Goal: Answer question/provide support: Share knowledge or assist other users

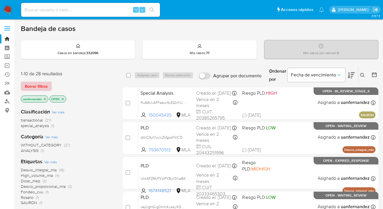
click at [41, 86] on span "Borrar filtros" at bounding box center [36, 86] width 23 height 8
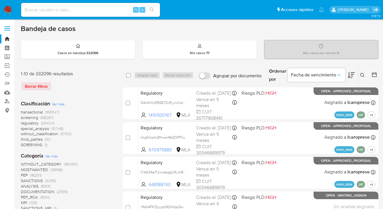
click at [363, 73] on icon at bounding box center [362, 75] width 5 height 5
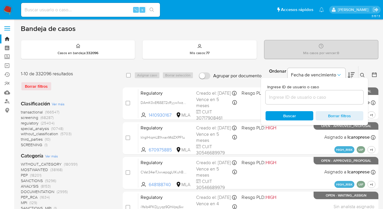
drag, startPoint x: 300, startPoint y: 107, endPoint x: 295, endPoint y: 100, distance: 8.7
click at [299, 105] on div "Ingrese ID de usuario o caso Buscar Borrar filtros" at bounding box center [314, 101] width 107 height 47
click at [295, 99] on input at bounding box center [314, 97] width 98 height 8
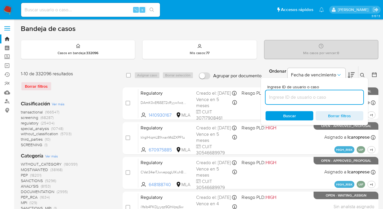
paste input "5995339"
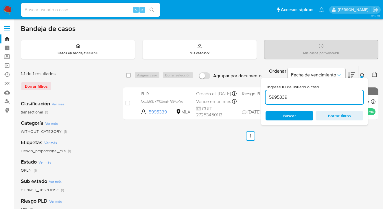
click at [362, 74] on icon at bounding box center [362, 75] width 5 height 5
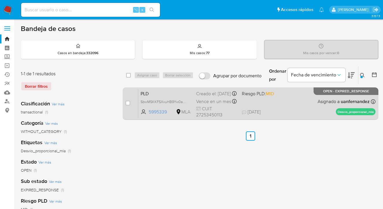
click at [314, 108] on div "PLD SbwMSKKFSXxuHB9Yw0ar1vrB 5995339 MLA Riesgo PLD: MID Creado el: 12/08/2025 …" at bounding box center [256, 103] width 237 height 29
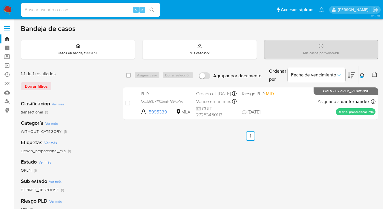
click at [362, 73] on icon at bounding box center [362, 75] width 5 height 5
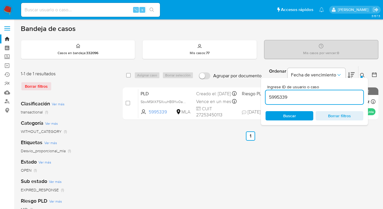
drag, startPoint x: 308, startPoint y: 93, endPoint x: 264, endPoint y: 95, distance: 44.0
click at [264, 95] on div "Ingrese ID de usuario o caso 5995339 Buscar Borrar filtros" at bounding box center [314, 101] width 107 height 47
drag, startPoint x: 291, startPoint y: 99, endPoint x: 262, endPoint y: 92, distance: 30.2
click at [262, 92] on div "Ingrese ID de usuario o caso 5995339 Buscar Borrar filtros" at bounding box center [314, 101] width 107 height 47
type input "2006561229"
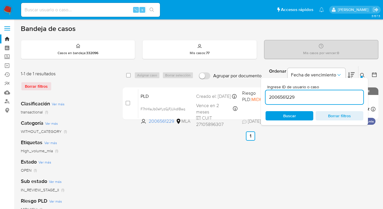
click at [362, 75] on icon at bounding box center [362, 75] width 5 height 5
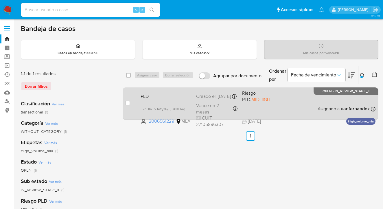
click at [305, 103] on div "PLD F7hHIaJb0eYyzGjFjUkdlBaq 2006561229 MLA Riesgo PLD: MIDHIGH Creado el: 12/0…" at bounding box center [256, 103] width 237 height 29
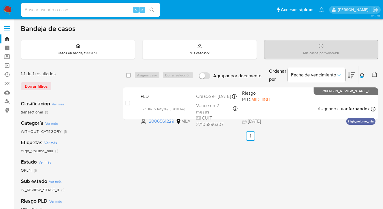
click at [362, 73] on icon at bounding box center [362, 75] width 5 height 5
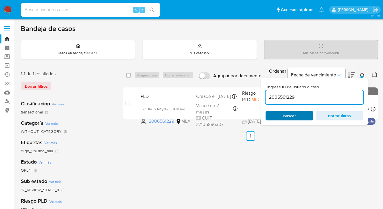
click at [300, 117] on span "Buscar" at bounding box center [289, 116] width 40 height 8
drag, startPoint x: 361, startPoint y: 74, endPoint x: 347, endPoint y: 75, distance: 14.3
click at [361, 74] on icon at bounding box center [362, 75] width 5 height 5
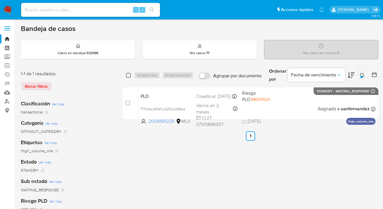
click at [128, 77] on input "checkbox" at bounding box center [128, 75] width 5 height 5
checkbox input "true"
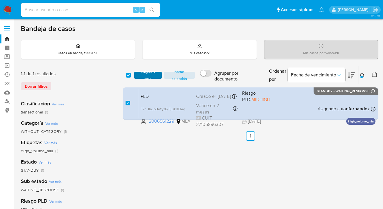
click at [138, 77] on span "Asignar 1 caso" at bounding box center [148, 75] width 22 height 6
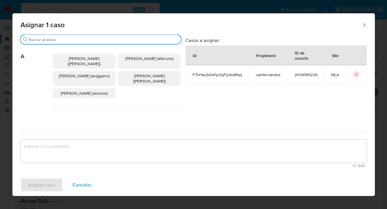
click at [102, 37] on input "Buscar" at bounding box center [104, 39] width 150 height 5
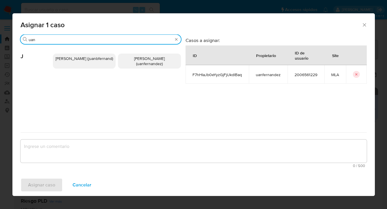
type input "uan"
click at [145, 62] on span "Juan Pablo Fernandez (uanfernandez)" at bounding box center [149, 60] width 31 height 11
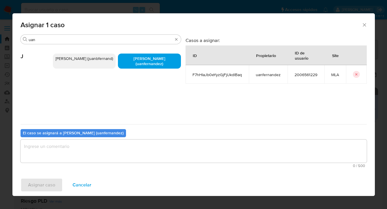
click at [121, 157] on textarea "assign-modal" at bounding box center [194, 150] width 346 height 23
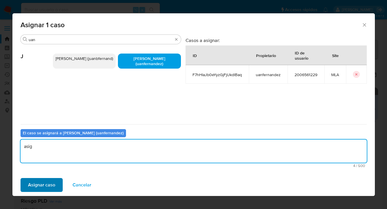
type textarea "asig"
click at [43, 186] on span "Asignar caso" at bounding box center [41, 184] width 27 height 13
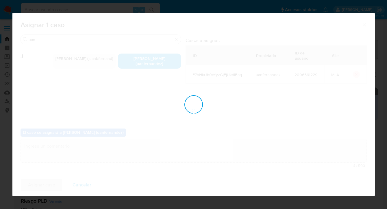
checkbox input "false"
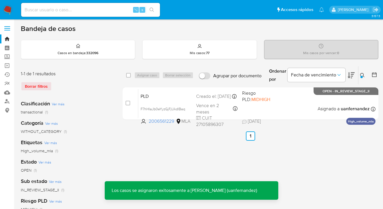
click at [278, 101] on span "Riesgo PLD: MIDHIGH" at bounding box center [262, 96] width 41 height 14
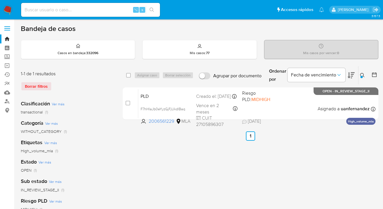
click at [361, 72] on button at bounding box center [363, 75] width 10 height 7
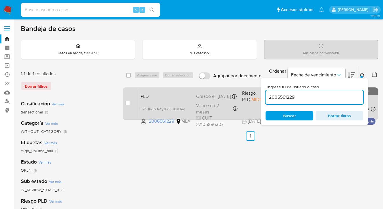
drag, startPoint x: 296, startPoint y: 99, endPoint x: 259, endPoint y: 93, distance: 37.5
click at [259, 93] on div "select-all-cases-checkbox Asignar caso Borrar selección Agrupar por documento O…" at bounding box center [250, 94] width 255 height 56
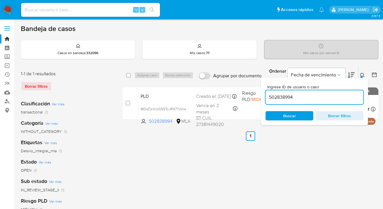
click at [361, 74] on icon at bounding box center [362, 75] width 5 height 5
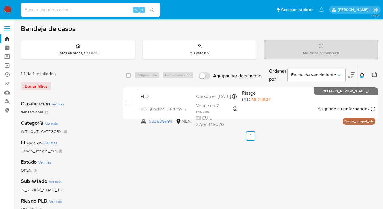
click at [361, 75] on icon at bounding box center [362, 75] width 5 height 5
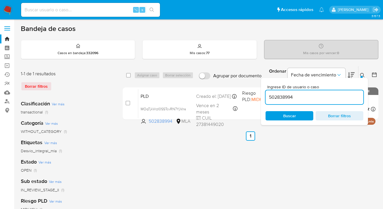
drag, startPoint x: 294, startPoint y: 96, endPoint x: 265, endPoint y: 95, distance: 29.5
click at [261, 95] on div "Ingrese ID de usuario o caso 502838994 Buscar Borrar filtros" at bounding box center [314, 101] width 107 height 47
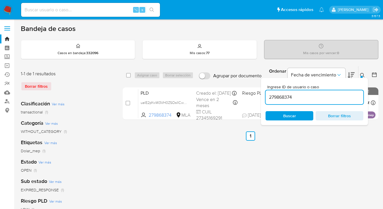
click at [363, 74] on icon at bounding box center [362, 75] width 5 height 5
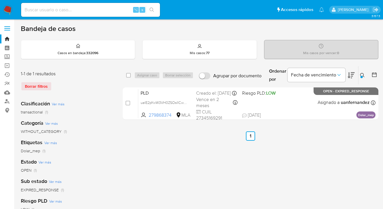
drag, startPoint x: 361, startPoint y: 74, endPoint x: 338, endPoint y: 86, distance: 26.1
click at [361, 74] on icon at bounding box center [362, 75] width 5 height 5
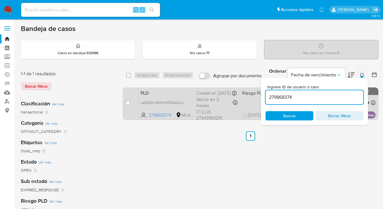
drag, startPoint x: 306, startPoint y: 97, endPoint x: 258, endPoint y: 88, distance: 49.3
click at [258, 88] on div "select-all-cases-checkbox Asignar caso Borrar selección Agrupar por documento O…" at bounding box center [250, 94] width 255 height 56
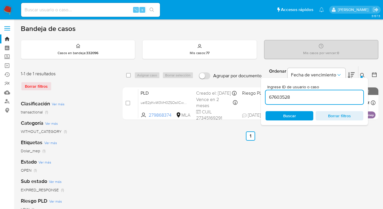
type input "67603528"
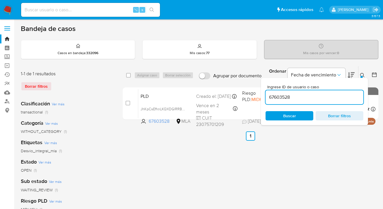
click at [362, 75] on icon at bounding box center [362, 75] width 5 height 5
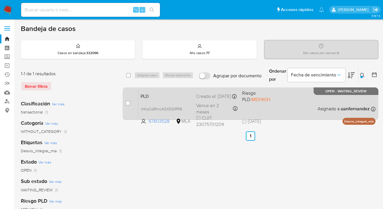
click at [314, 102] on div "PLD JhKpCsEfhnLKQXDGlRRBRas8 67603528 MLA Riesgo PLD: MIDHIGH Creado el: 12/08/…" at bounding box center [256, 103] width 237 height 29
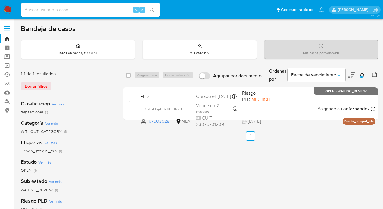
drag, startPoint x: 129, startPoint y: 75, endPoint x: 141, endPoint y: 75, distance: 12.2
click at [129, 75] on input "checkbox" at bounding box center [128, 75] width 5 height 5
checkbox input "true"
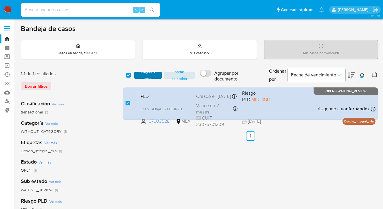
click at [142, 75] on span "Asignar 1 caso" at bounding box center [148, 75] width 22 height 6
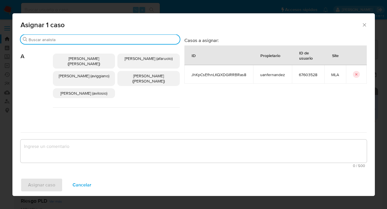
click at [112, 38] on input "Buscar" at bounding box center [103, 39] width 149 height 5
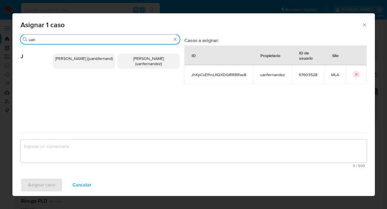
type input "uan"
click at [135, 62] on p "Juan Pablo Fernandez (uanfernandez)" at bounding box center [148, 60] width 62 height 15
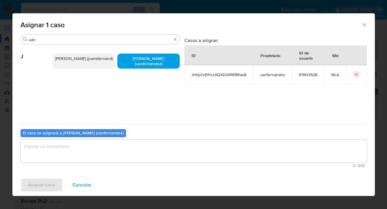
click at [119, 156] on textarea "assign-modal" at bounding box center [194, 150] width 346 height 23
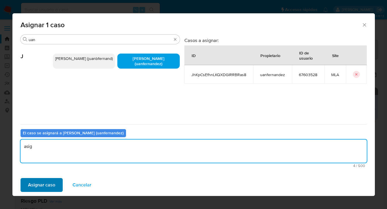
type textarea "asig"
click at [39, 184] on span "Asignar caso" at bounding box center [41, 184] width 27 height 13
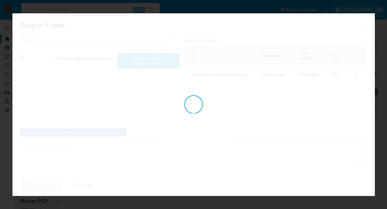
checkbox input "false"
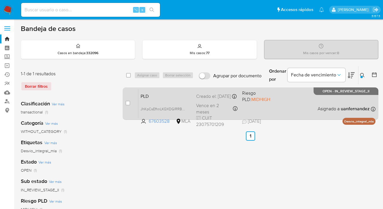
click at [320, 107] on span "Asignado a uanfernandez" at bounding box center [343, 108] width 52 height 6
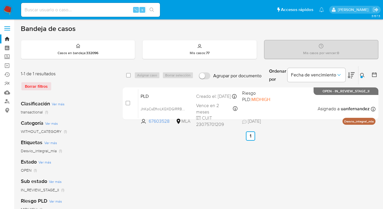
click at [360, 75] on icon at bounding box center [362, 75] width 5 height 5
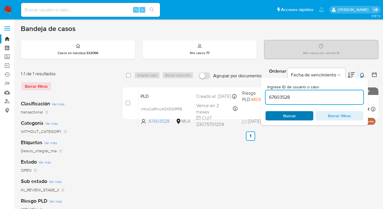
click at [297, 117] on span "Buscar" at bounding box center [289, 116] width 40 height 8
click at [362, 74] on icon at bounding box center [362, 75] width 5 height 5
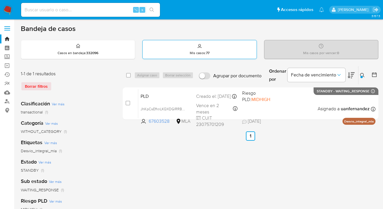
click at [175, 52] on div "Mis casos : 77" at bounding box center [199, 49] width 114 height 18
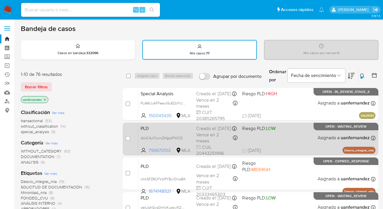
click at [311, 135] on div "PLD dkkCAyt7ucicZkfgzsFltlCQ 793670513 MLA Riesgo PLD: LOW Creado el: 12/08/202…" at bounding box center [256, 138] width 237 height 29
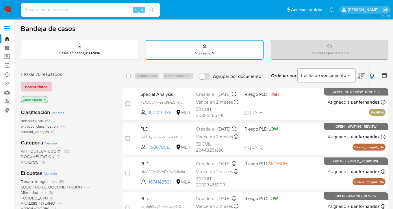
click at [42, 86] on span "Borrar filtros" at bounding box center [36, 87] width 23 height 8
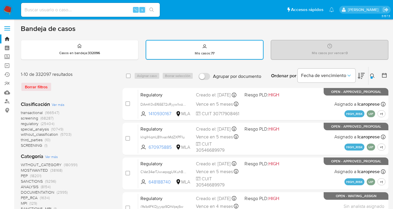
drag, startPoint x: 372, startPoint y: 76, endPoint x: 327, endPoint y: 98, distance: 50.4
click at [371, 76] on icon at bounding box center [372, 75] width 5 height 5
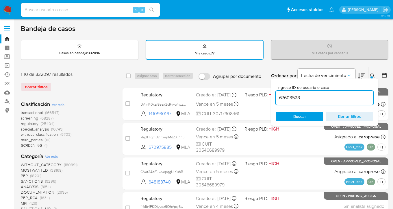
drag, startPoint x: 308, startPoint y: 100, endPoint x: 278, endPoint y: 95, distance: 30.7
click at [278, 95] on input "67603528" at bounding box center [325, 98] width 98 height 8
type input "691598863"
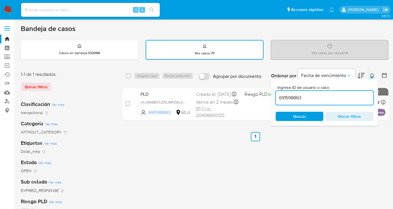
click at [372, 74] on icon at bounding box center [372, 75] width 5 height 5
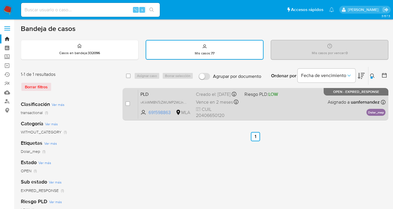
click at [290, 109] on div "PLD vKikWM8NTcZWUMP2WLIn012Q 691598863 MLA Riesgo PLD: LOW Creado el: 12/08/202…" at bounding box center [261, 103] width 247 height 29
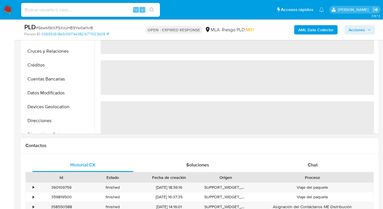
scroll to position [216, 0]
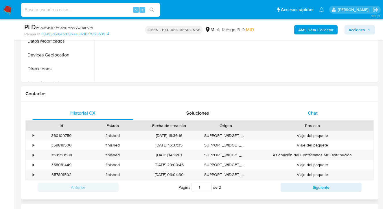
click at [316, 112] on span "Chat" at bounding box center [313, 113] width 10 height 7
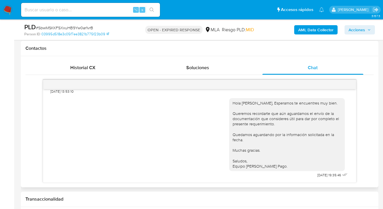
scroll to position [262, 0]
select select "10"
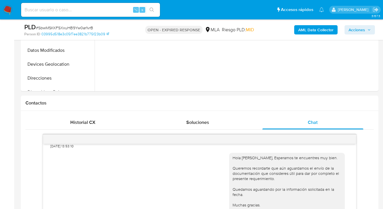
scroll to position [104, 0]
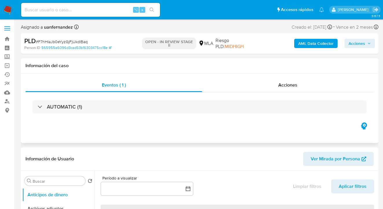
select select "10"
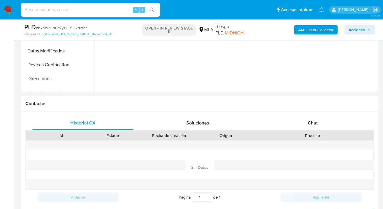
scroll to position [213, 0]
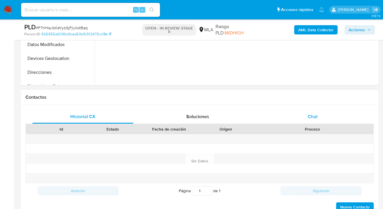
click at [309, 112] on div "Chat" at bounding box center [312, 117] width 101 height 14
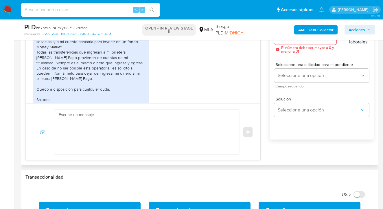
scroll to position [283, 0]
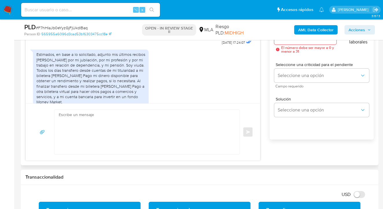
click at [78, 123] on textarea at bounding box center [145, 132] width 173 height 45
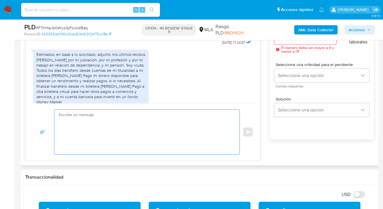
paste textarea "Hola, esperamos te encuentres muy bien. Confirmamos la recepción de la document…"
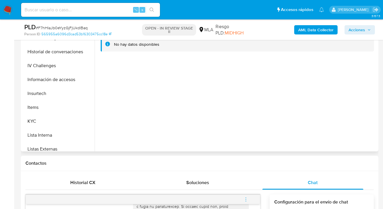
scroll to position [186, 0]
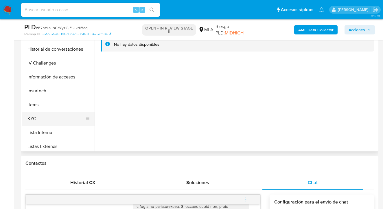
click at [73, 121] on button "KYC" at bounding box center [56, 119] width 68 height 14
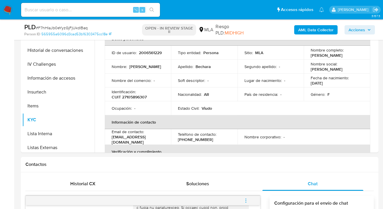
scroll to position [136, 0]
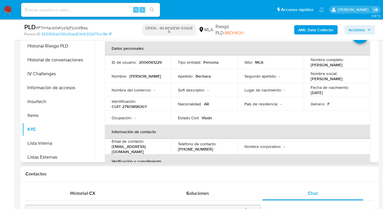
drag, startPoint x: 310, startPoint y: 64, endPoint x: 357, endPoint y: 64, distance: 46.8
click at [357, 64] on div "Nombre completo : Graciela Laura Bechara" at bounding box center [336, 62] width 53 height 10
copy p "Graciela Laura Bechara"
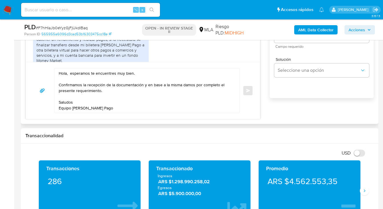
scroll to position [330, 0]
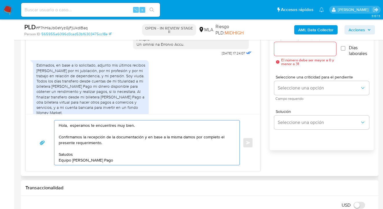
click at [69, 125] on textarea "Hola, esperamos te encuentres muy bien. Confirmamos la recepción de la document…" at bounding box center [145, 142] width 173 height 45
paste textarea "[PERSON_NAME]"
click at [108, 144] on textarea "Hola, Graciela Laura Bechara esperamos te encuentres muy bien. Confirmamos la r…" at bounding box center [145, 142] width 173 height 45
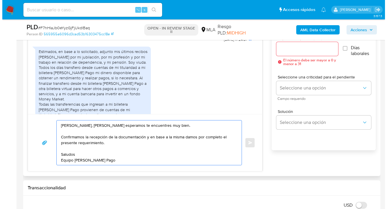
scroll to position [331, 0]
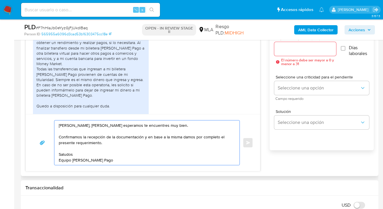
click at [116, 136] on textarea "Hola, Graciela Laura Bechara esperamos te encuentres muy bien. Confirmamos la r…" at bounding box center [145, 142] width 173 height 45
drag, startPoint x: 112, startPoint y: 160, endPoint x: 18, endPoint y: 105, distance: 108.6
type textarea "Hola, Graciela Laura Bechara esperamos te encuentres muy bien. Confirmamos la r…"
click at [290, 46] on input "Esperar Respuesta (días)" at bounding box center [305, 49] width 62 height 8
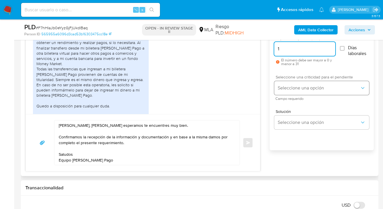
type input "1"
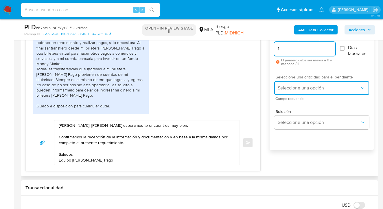
click at [279, 92] on button "Seleccione una opción" at bounding box center [321, 88] width 95 height 14
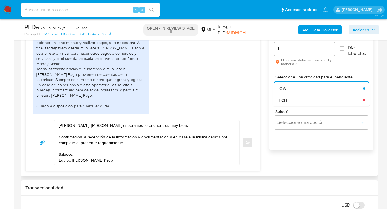
drag, startPoint x: 284, startPoint y: 86, endPoint x: 285, endPoint y: 107, distance: 20.9
click at [284, 86] on span "LOW" at bounding box center [281, 88] width 9 height 5
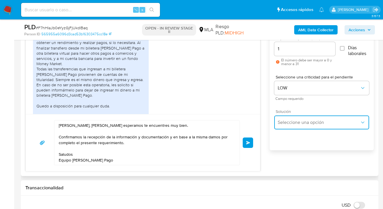
click at [288, 122] on span "Seleccione una opción" at bounding box center [318, 122] width 82 height 6
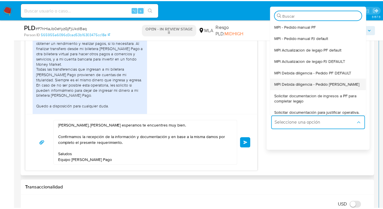
scroll to position [54, 0]
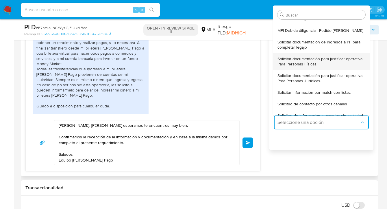
click at [316, 62] on span "Solicitar documentación para justificar operativa. Para Personas Físicas." at bounding box center [321, 61] width 88 height 10
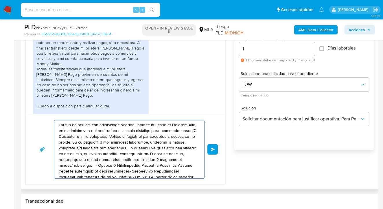
scroll to position [0, 0]
drag, startPoint x: 174, startPoint y: 175, endPoint x: 35, endPoint y: 117, distance: 150.7
click at [35, 117] on div "Enviar" at bounding box center [125, 149] width 199 height 70
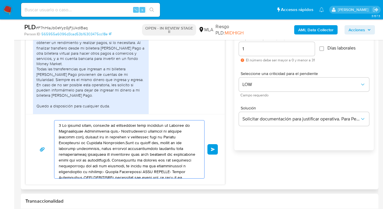
drag, startPoint x: 145, startPoint y: 165, endPoint x: 66, endPoint y: 132, distance: 85.5
click at [65, 133] on textarea at bounding box center [128, 149] width 138 height 58
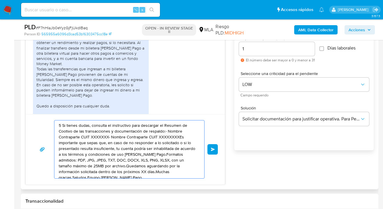
drag, startPoint x: 140, startPoint y: 161, endPoint x: 66, endPoint y: 134, distance: 79.5
click at [62, 134] on textarea "5 Si tienes dudas, consulta el instructivo para descargar el Resumen de Cootivo…" at bounding box center [128, 149] width 138 height 58
type textarea "5 Si tienes dudas, consulta el instructivo para descargar el Resumen de Cootivo…"
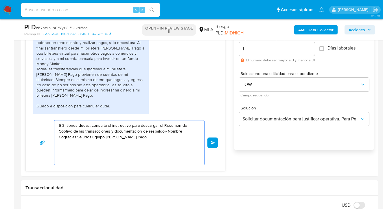
drag, startPoint x: 146, startPoint y: 155, endPoint x: 17, endPoint y: 113, distance: 135.5
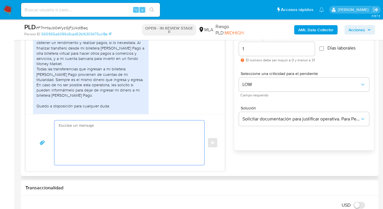
paste textarea "Hola, Graciela Laura Bechara esperamos te encuentres muy bien. Confirmamos la r…"
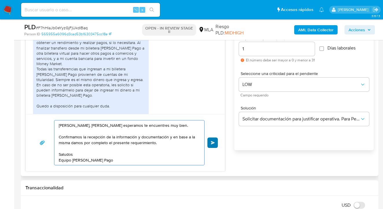
type textarea "Hola, Graciela Laura Bechara esperamos te encuentres muy bien. Confirmamos la r…"
click at [210, 142] on button "Enviar" at bounding box center [212, 142] width 10 height 10
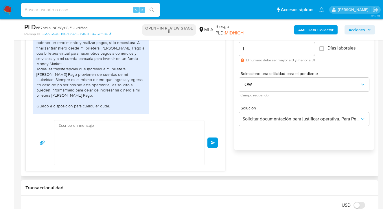
scroll to position [461, 0]
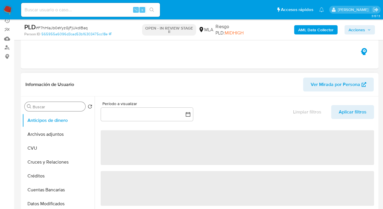
select select "10"
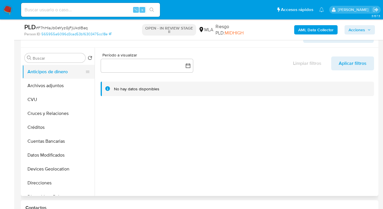
drag, startPoint x: 46, startPoint y: 83, endPoint x: 83, endPoint y: 73, distance: 38.3
click at [46, 83] on button "Archivos adjuntos" at bounding box center [58, 86] width 72 height 14
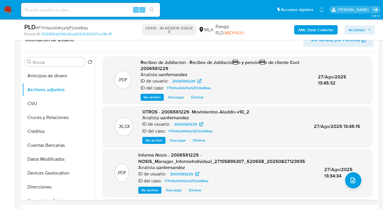
scroll to position [184, 0]
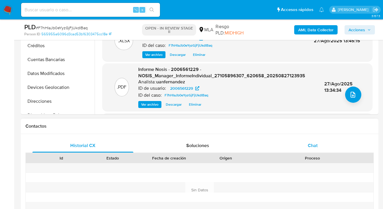
click at [315, 142] on span "Chat" at bounding box center [313, 145] width 10 height 7
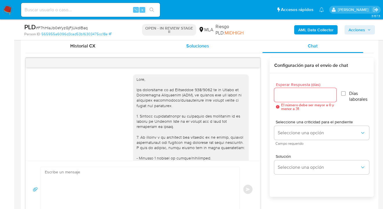
scroll to position [461, 0]
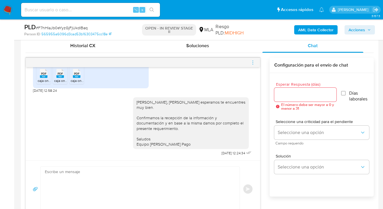
click at [253, 64] on icon "menu-action" at bounding box center [252, 62] width 5 height 5
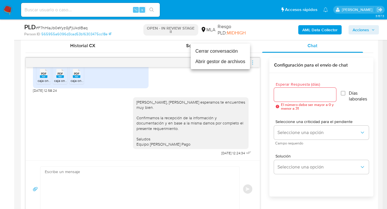
click at [203, 50] on li "Cerrar conversación" at bounding box center [220, 51] width 59 height 10
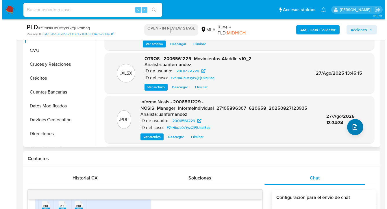
scroll to position [168, 0]
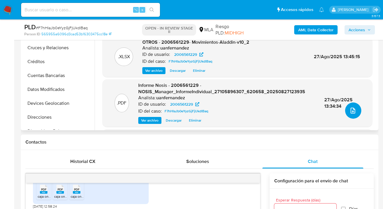
click at [352, 115] on button "upload-file" at bounding box center [353, 110] width 16 height 16
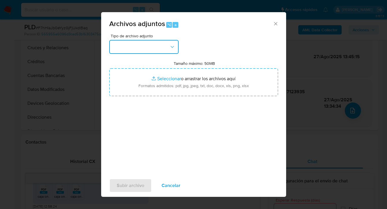
click at [172, 48] on icon "button" at bounding box center [172, 47] width 6 height 6
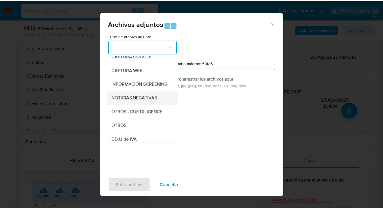
scroll to position [49, 0]
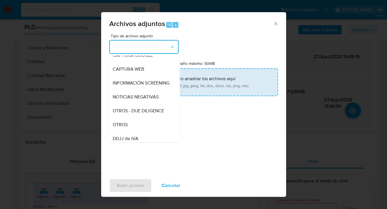
drag, startPoint x: 144, startPoint y: 125, endPoint x: 177, endPoint y: 91, distance: 47.4
click at [144, 125] on div "OTROS" at bounding box center [142, 125] width 59 height 14
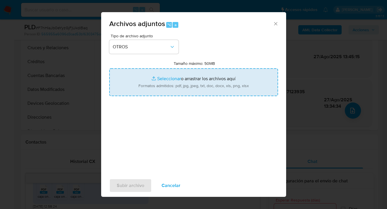
click at [181, 86] on input "Tamaño máximo: 50MB Seleccionar archivos" at bounding box center [193, 82] width 169 height 28
type input "C:\fakepath\2006561229 analisis no roi Caselog F7hHIaJb0eYyzGjFjUkdlBaq_2025_08…"
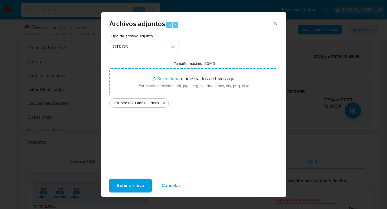
click at [135, 187] on span "Subir archivo" at bounding box center [130, 185] width 27 height 13
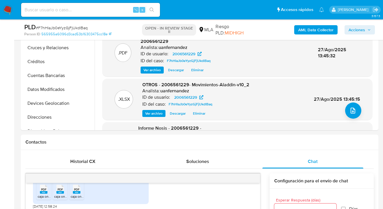
click at [351, 28] on span "Acciones" at bounding box center [356, 29] width 16 height 9
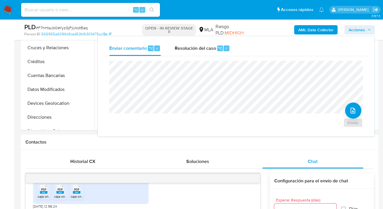
drag, startPoint x: 198, startPoint y: 49, endPoint x: 192, endPoint y: 57, distance: 10.1
click at [197, 49] on span "Resolución del caso" at bounding box center [195, 48] width 41 height 7
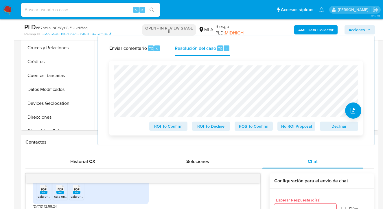
click at [300, 129] on span "No ROI Proposal" at bounding box center [296, 126] width 30 height 8
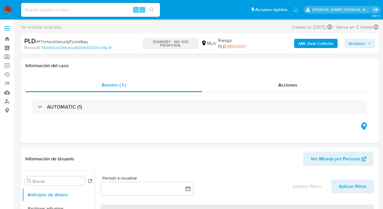
select select "10"
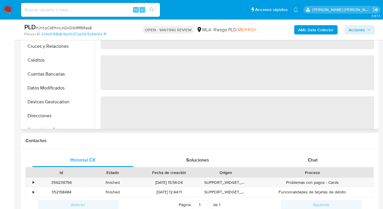
scroll to position [202, 0]
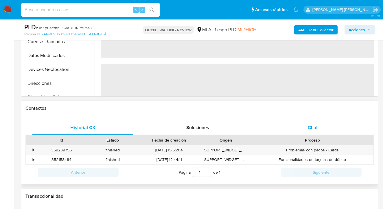
select select "10"
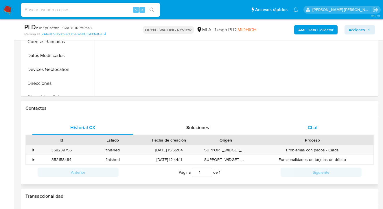
click at [312, 126] on span "Chat" at bounding box center [313, 127] width 10 height 7
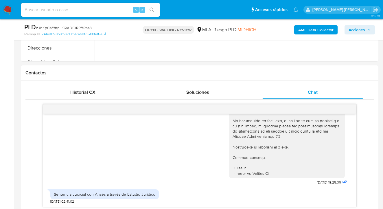
scroll to position [179, 0]
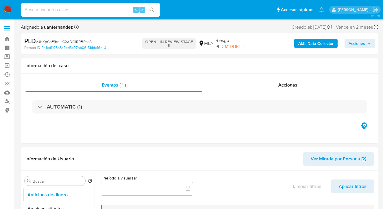
select select "10"
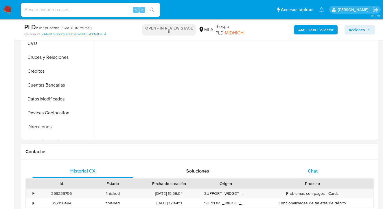
scroll to position [183, 0]
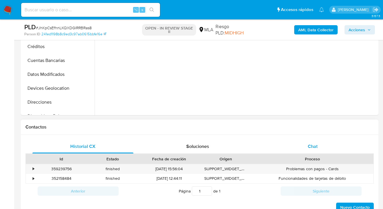
drag, startPoint x: 316, startPoint y: 145, endPoint x: 309, endPoint y: 144, distance: 7.6
click at [316, 145] on span "Chat" at bounding box center [313, 146] width 10 height 7
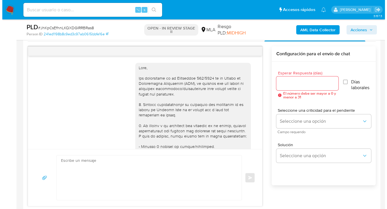
scroll to position [579, 0]
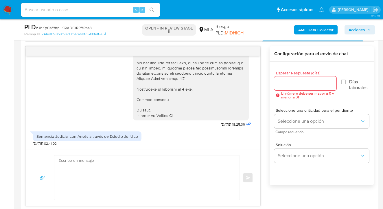
click at [285, 83] on input "Esperar Respuesta (días)" at bounding box center [305, 83] width 62 height 8
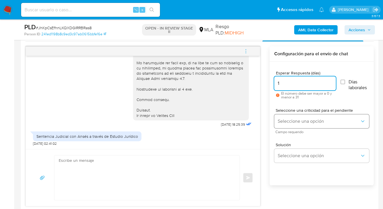
type input "1"
click at [295, 127] on button "Seleccione una opción" at bounding box center [321, 121] width 95 height 14
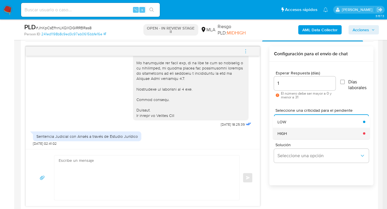
click at [292, 130] on div "HIGH" at bounding box center [318, 133] width 82 height 12
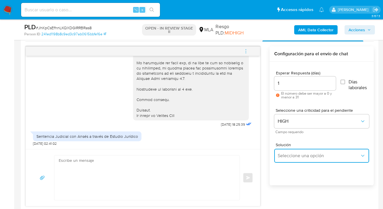
click at [288, 159] on button "Seleccione una opción" at bounding box center [321, 156] width 95 height 14
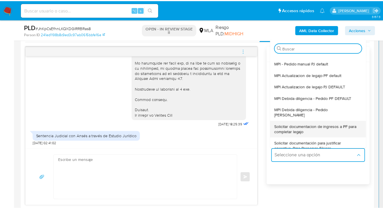
scroll to position [11, 0]
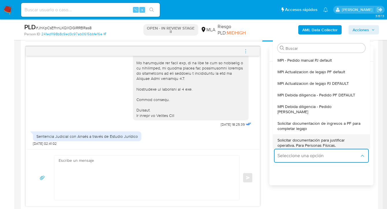
click at [318, 138] on span "Solicitar documentación para justificar operativa. Para Personas Físicas." at bounding box center [319, 142] width 84 height 10
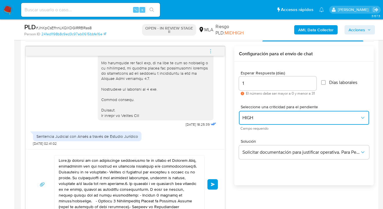
click at [264, 116] on span "HIGH" at bounding box center [300, 118] width 117 height 6
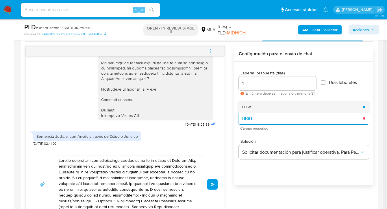
click at [261, 108] on div "LOW" at bounding box center [300, 107] width 117 height 12
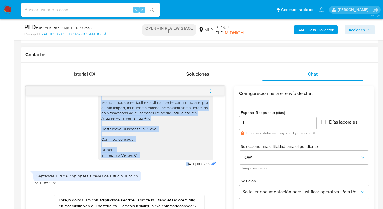
scroll to position [579, 0]
drag, startPoint x: 98, startPoint y: 131, endPoint x: 179, endPoint y: 158, distance: 85.6
click at [179, 158] on div at bounding box center [156, 65] width 116 height 189
copy div "Lore Ipsumd Sitam, consectet ad elitseddoe tem inci. Utlaboreet do magnaali eni…"
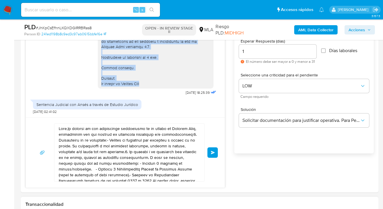
scroll to position [369, 0]
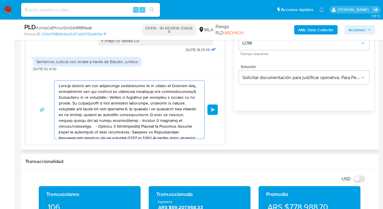
drag, startPoint x: 151, startPoint y: 132, endPoint x: 34, endPoint y: 76, distance: 129.9
click at [32, 79] on div "Enviar" at bounding box center [125, 109] width 199 height 70
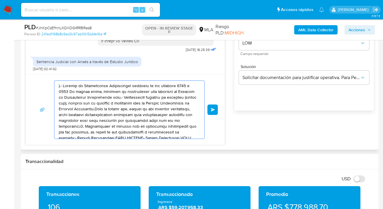
drag, startPoint x: 164, startPoint y: 128, endPoint x: 45, endPoint y: 88, distance: 125.8
click at [45, 88] on div "Enviar" at bounding box center [125, 109] width 185 height 58
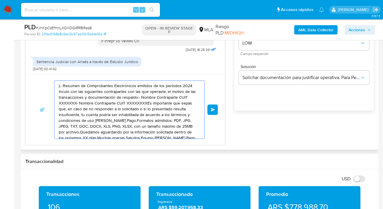
drag, startPoint x: 160, startPoint y: 126, endPoint x: 34, endPoint y: 70, distance: 137.1
click at [34, 70] on div "[DATE] 17:25:53 Hola, Esperamos que te encuentres muy bien. Te consultamos si t…" at bounding box center [124, 58] width 199 height 173
type textarea "e 25MB por archivo.Quedamos aguardando por la información solicitada dentro de …"
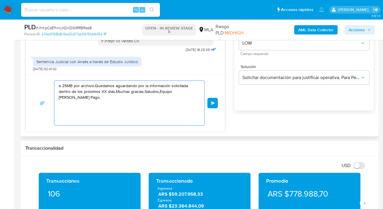
drag, startPoint x: 85, startPoint y: 111, endPoint x: 34, endPoint y: 77, distance: 61.6
click at [33, 77] on div "e 25MB por archivo.Quedamos aguardando por la información solicitada dentro de …" at bounding box center [125, 102] width 199 height 57
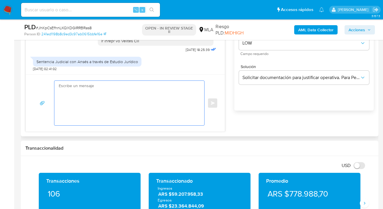
paste textarea "Lore Ipsumd Sitam, consectet ad elitseddoe tem inci. Utlaboreet do magnaali eni…"
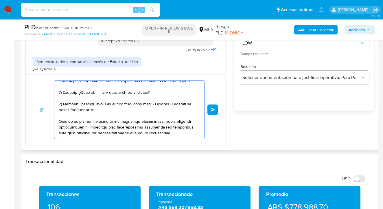
scroll to position [0, 0]
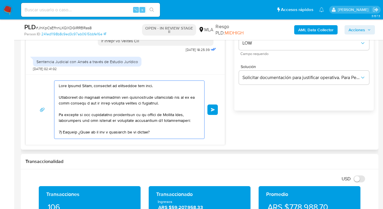
click at [92, 85] on textarea at bounding box center [128, 110] width 138 height 58
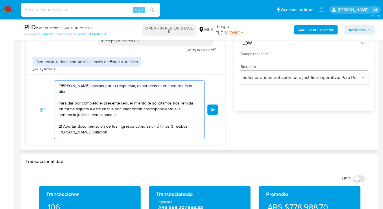
click at [119, 114] on textarea "Hola Hector Alias, gracias por tu respuesta, esperamos te encuentres muy bien. …" at bounding box center [128, 110] width 138 height 58
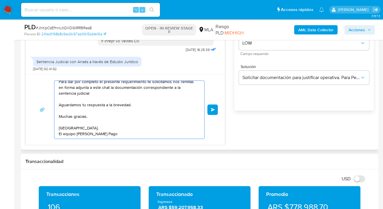
drag, startPoint x: 88, startPoint y: 116, endPoint x: 55, endPoint y: 116, distance: 33.2
click at [55, 116] on div "Hola Hector Alias, gracias por tu respuesta, esperamos te encuentres muy bien. …" at bounding box center [127, 110] width 147 height 58
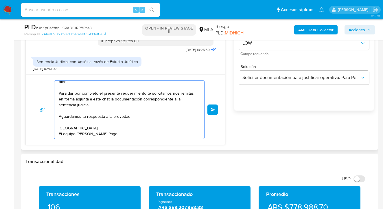
scroll to position [0, 0]
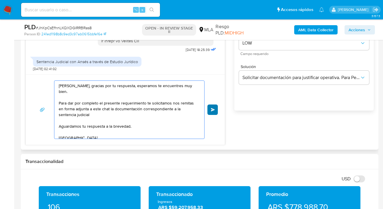
type textarea "Hola Hector Alias, gracias por tu respuesta, esperamos te encuentres muy bien. …"
click at [214, 110] on span "Enviar" at bounding box center [213, 109] width 4 height 3
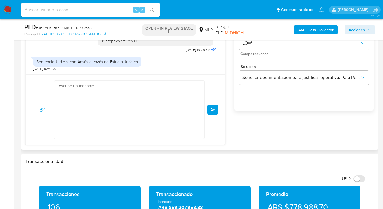
scroll to position [654, 0]
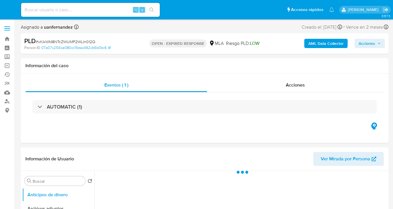
select select "10"
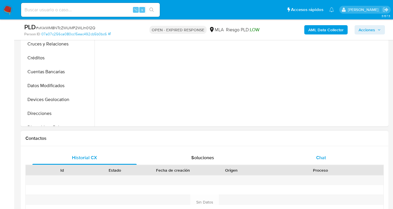
click at [325, 155] on span "Chat" at bounding box center [321, 157] width 10 height 7
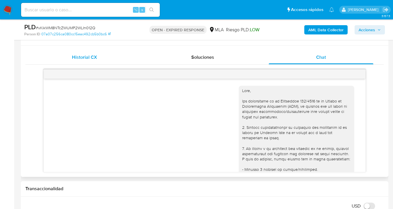
click at [103, 58] on div "Historial CX" at bounding box center [84, 57] width 104 height 14
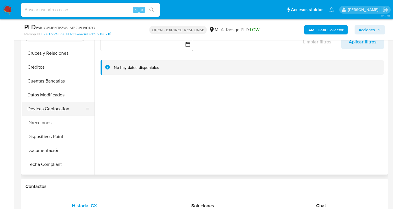
scroll to position [56, 0]
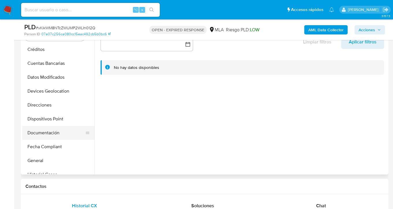
click at [61, 134] on button "Documentación" at bounding box center [56, 133] width 68 height 14
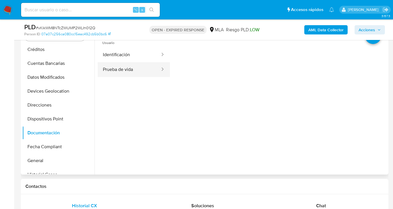
drag, startPoint x: 137, startPoint y: 72, endPoint x: 158, endPoint y: 75, distance: 20.8
click at [137, 72] on button "Prueba de vida" at bounding box center [129, 69] width 63 height 15
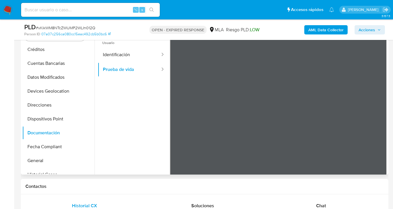
scroll to position [11, 0]
click at [45, 107] on button "Direcciones" at bounding box center [56, 105] width 68 height 14
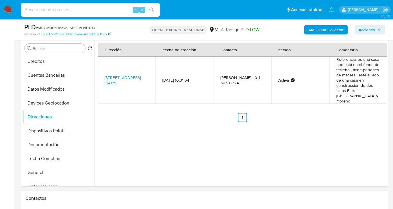
scroll to position [231, 0]
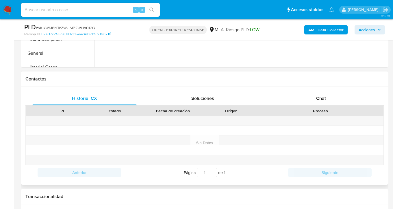
drag, startPoint x: 330, startPoint y: 100, endPoint x: 272, endPoint y: 81, distance: 60.8
click at [330, 100] on div "Chat" at bounding box center [321, 98] width 104 height 14
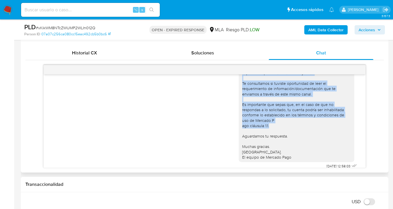
scroll to position [362, 0]
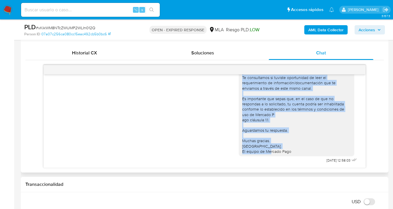
drag, startPoint x: 238, startPoint y: 85, endPoint x: 292, endPoint y: 147, distance: 82.5
click at [292, 147] on div "Hola, Esperamos que te encuentres muy bien. Te consultamos si tuviste oportunid…" at bounding box center [296, 104] width 109 height 100
copy div "Hola, Esperamos que te encuentres muy bien. Te consultamos si tuviste oportunid…"
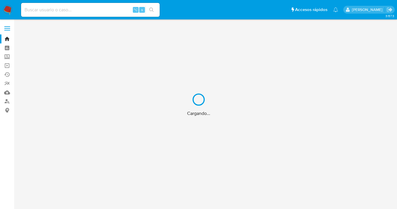
click at [6, 101] on div "Cargando..." at bounding box center [198, 104] width 397 height 209
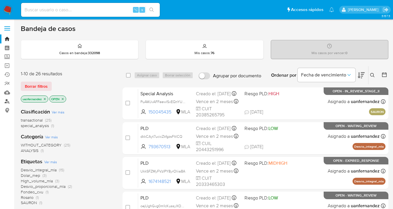
click at [6, 101] on link "Buscador de personas" at bounding box center [34, 101] width 69 height 9
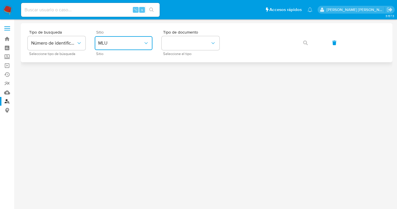
click at [129, 43] on span "MLU" at bounding box center [120, 43] width 45 height 6
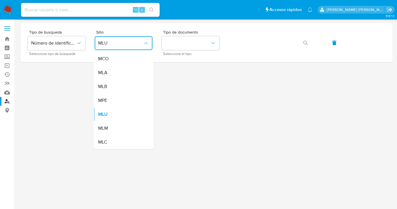
click at [134, 71] on div "MLA" at bounding box center [121, 73] width 47 height 14
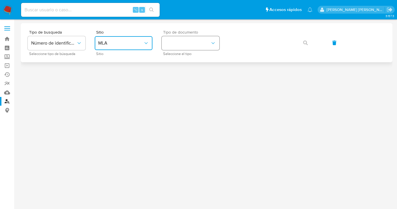
click at [193, 36] on button "identificationType" at bounding box center [191, 43] width 58 height 14
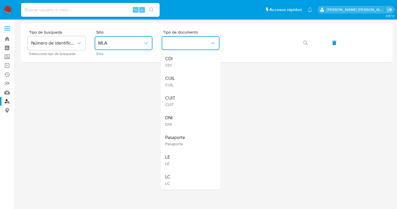
click at [180, 79] on div "CUIL CUIL" at bounding box center [188, 81] width 47 height 20
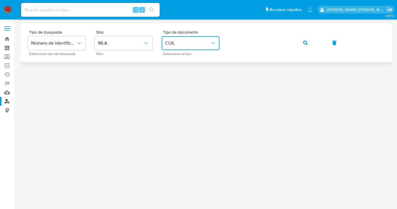
drag, startPoint x: 307, startPoint y: 44, endPoint x: 305, endPoint y: 45, distance: 3.0
click at [307, 44] on icon "button" at bounding box center [305, 42] width 5 height 5
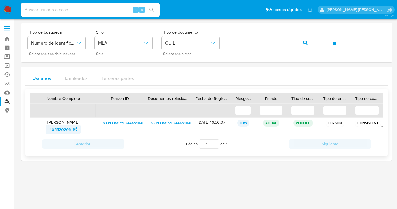
click at [59, 128] on span "405520266" at bounding box center [59, 129] width 21 height 9
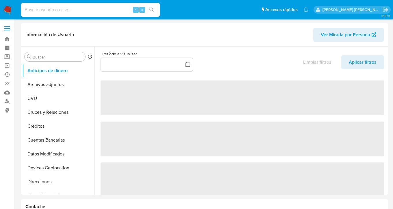
select select "10"
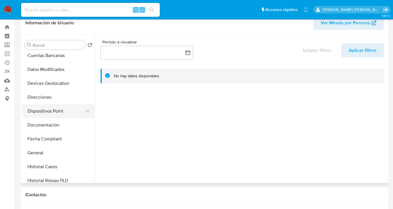
scroll to position [73, 0]
click at [62, 125] on button "Documentación" at bounding box center [56, 124] width 68 height 14
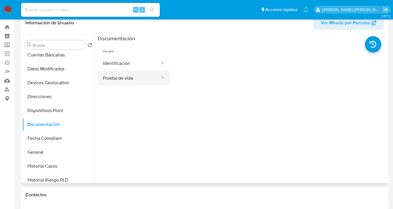
click at [120, 76] on button "Prueba de vida" at bounding box center [129, 78] width 63 height 15
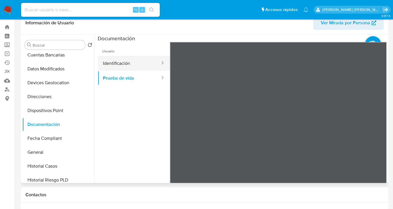
click at [131, 66] on button "Identificación" at bounding box center [129, 63] width 63 height 15
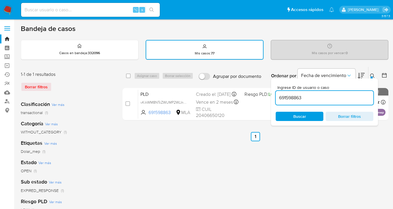
drag, startPoint x: 0, startPoint y: 0, endPoint x: 275, endPoint y: 97, distance: 291.1
click at [275, 97] on div "Ingrese ID de usuario o caso 691598863 Buscar Borrar filtros" at bounding box center [324, 101] width 107 height 47
type input "150610069"
click at [372, 75] on icon at bounding box center [372, 75] width 5 height 5
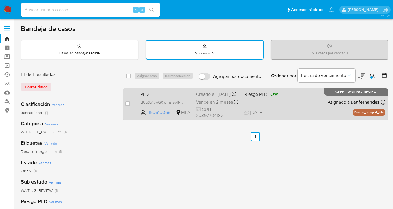
click at [298, 116] on span "21/08/2025 21/08/2025 00:29" at bounding box center [291, 112] width 92 height 6
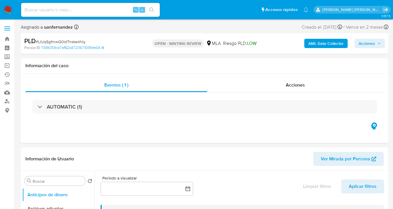
select select "10"
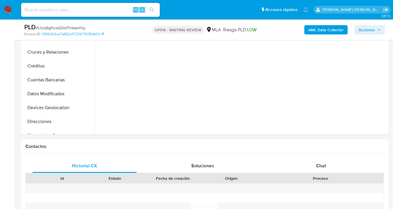
scroll to position [229, 0]
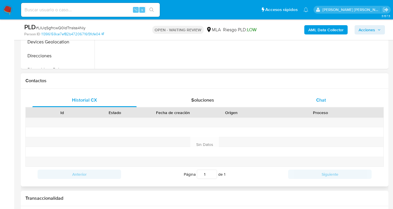
click at [322, 98] on span "Chat" at bounding box center [321, 100] width 10 height 7
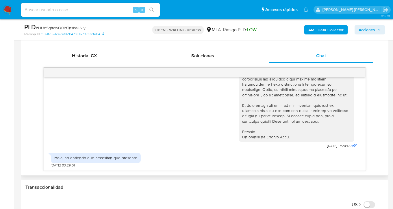
scroll to position [275, 0]
